Goal: Task Accomplishment & Management: Manage account settings

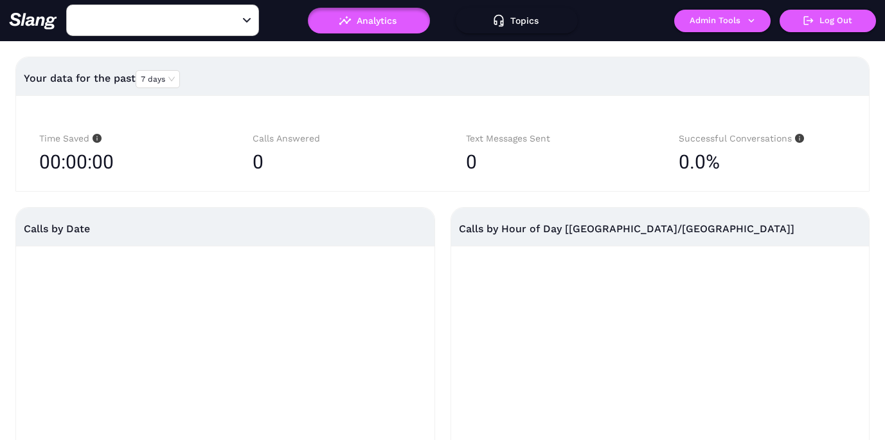
type input "[PERSON_NAME]'s"
click at [719, 22] on button "Admin Tools" at bounding box center [722, 21] width 96 height 22
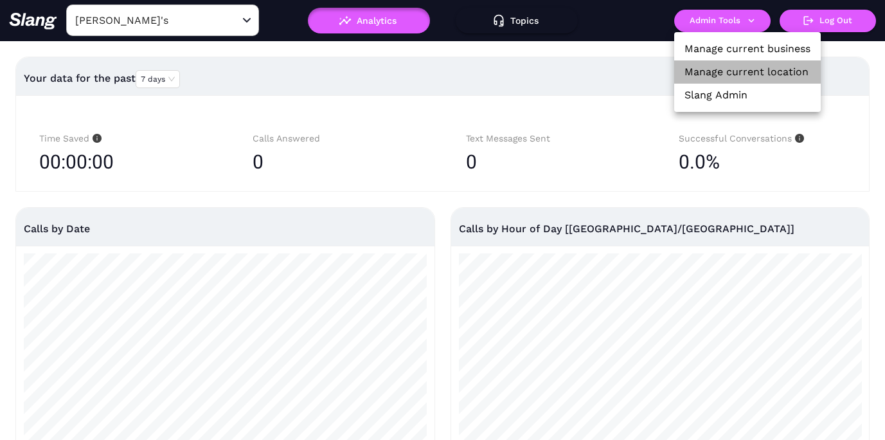
click at [719, 72] on link "Manage current location" at bounding box center [747, 71] width 124 height 15
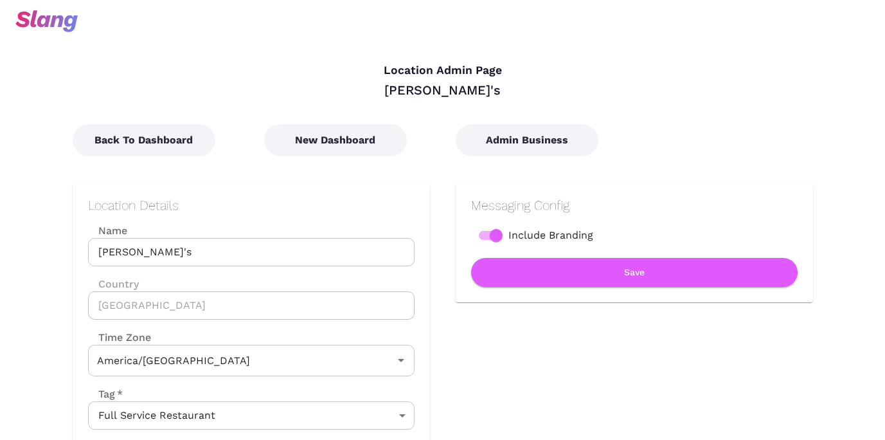
type input "Central Time"
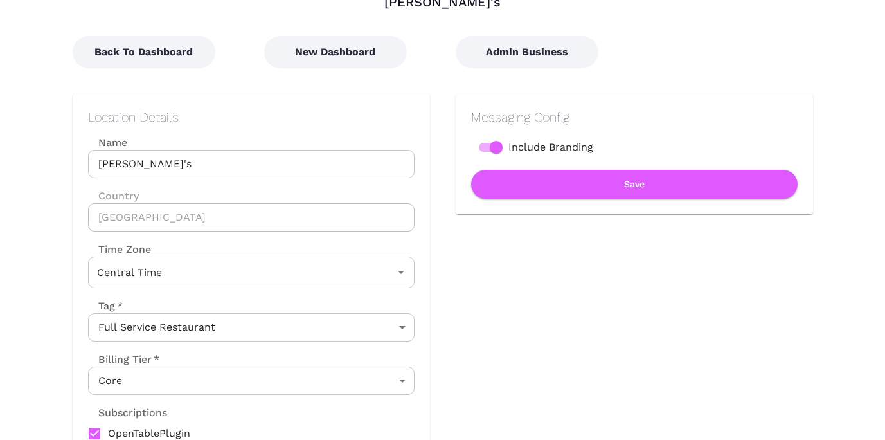
scroll to position [121, 0]
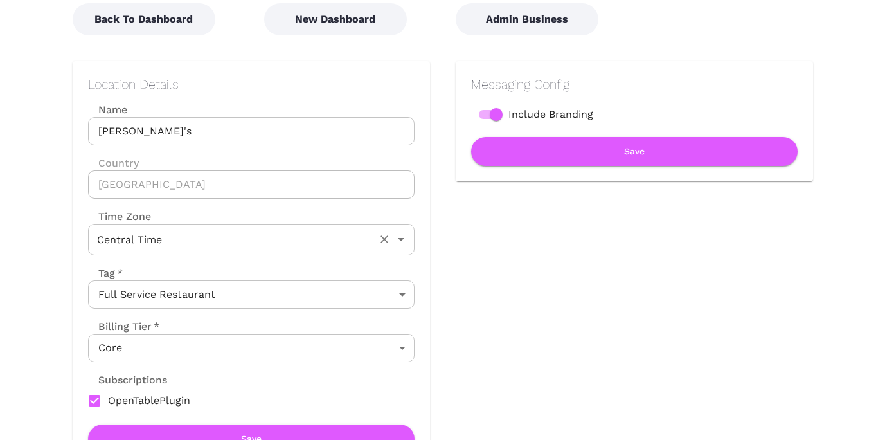
click at [314, 242] on input "Central Time" at bounding box center [233, 239] width 279 height 20
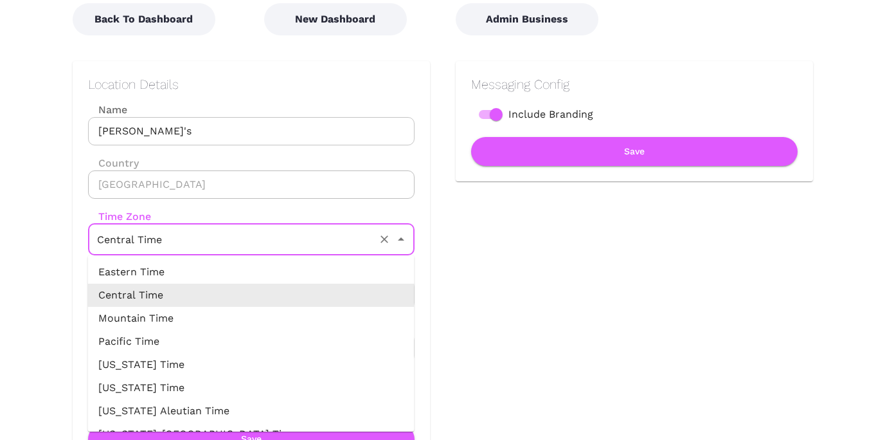
click at [475, 303] on div "Messaging Config Include Branding Save" at bounding box center [621, 251] width 383 height 433
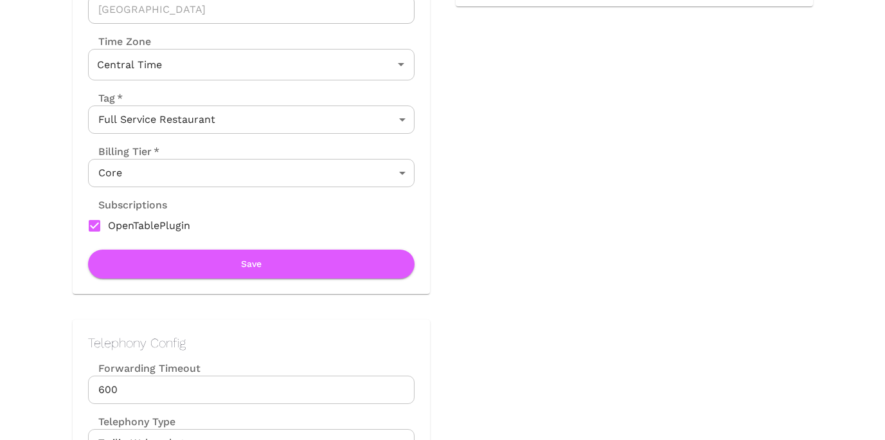
scroll to position [0, 0]
